Goal: Transaction & Acquisition: Purchase product/service

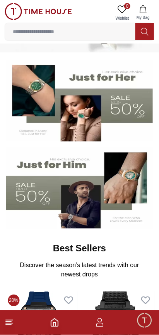
scroll to position [48, 0]
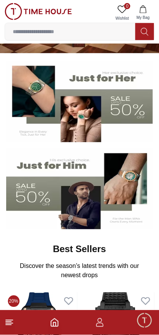
click at [7, 322] on line at bounding box center [8, 322] width 5 height 0
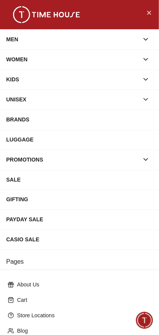
click at [13, 42] on div "MEN" at bounding box center [72, 39] width 132 height 14
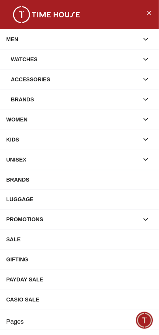
click at [23, 65] on div "Watches" at bounding box center [75, 59] width 128 height 14
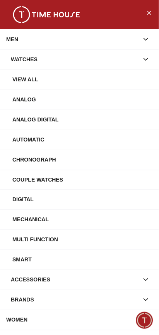
click at [134, 147] on div "Automatic" at bounding box center [82, 140] width 140 height 14
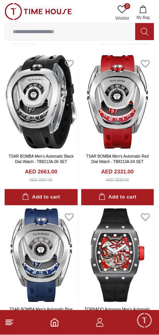
scroll to position [25, 0]
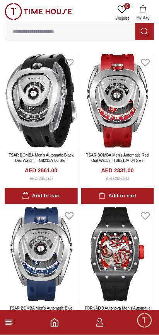
click at [11, 326] on icon at bounding box center [9, 322] width 9 height 9
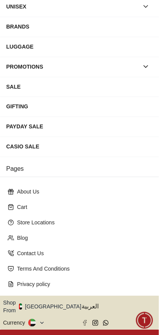
scroll to position [116, 0]
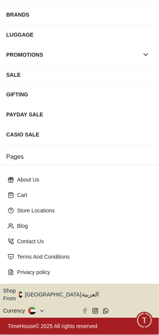
click at [85, 296] on icon "button" at bounding box center [86, 295] width 2 height 1
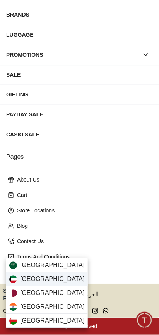
click at [69, 282] on div "[GEOGRAPHIC_DATA]" at bounding box center [46, 280] width 81 height 14
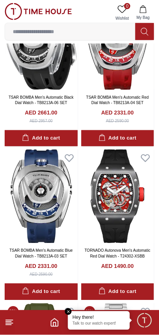
scroll to position [83, 0]
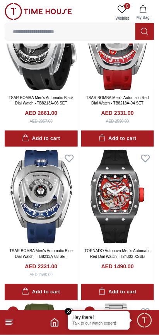
click at [12, 322] on icon at bounding box center [9, 322] width 9 height 9
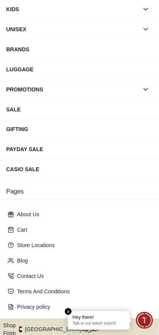
scroll to position [116, 0]
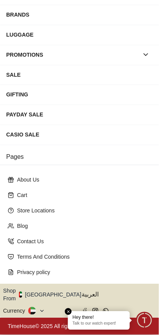
click at [43, 310] on icon at bounding box center [42, 312] width 6 height 6
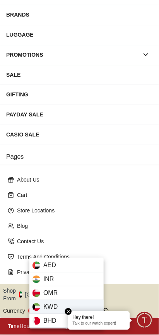
click at [54, 306] on span "KWD" at bounding box center [50, 307] width 14 height 9
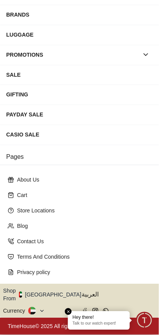
click at [71, 313] on em "Close tooltip" at bounding box center [68, 312] width 7 height 7
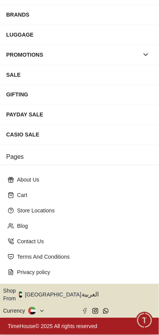
click at [43, 311] on icon at bounding box center [41, 312] width 3 height 2
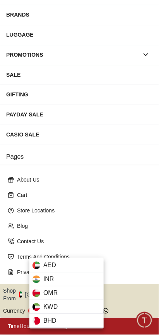
click at [100, 231] on div at bounding box center [79, 167] width 159 height 335
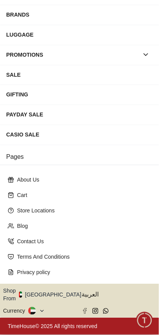
click at [84, 296] on icon "button" at bounding box center [85, 296] width 3 height 6
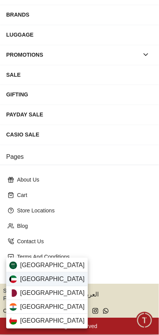
click at [61, 279] on div "[GEOGRAPHIC_DATA]" at bounding box center [46, 280] width 81 height 14
